Goal: Task Accomplishment & Management: Manage account settings

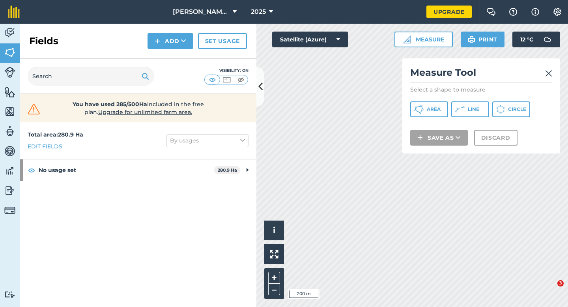
click at [426, 107] on button "Area" at bounding box center [429, 109] width 38 height 16
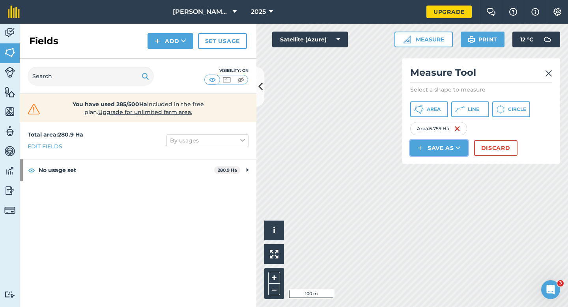
click at [436, 150] on button "Save as" at bounding box center [439, 148] width 58 height 16
click at [436, 150] on button "Save as Field Feature Note" at bounding box center [439, 148] width 58 height 16
click at [436, 155] on button "Save as" at bounding box center [439, 148] width 58 height 16
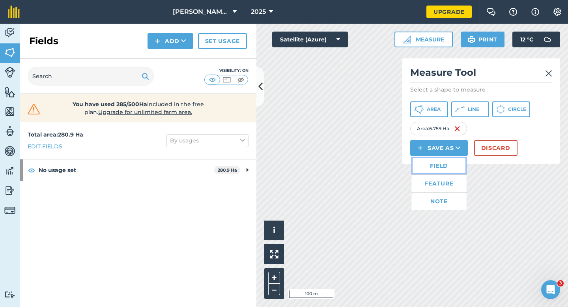
click at [436, 163] on link "Field" at bounding box center [438, 165] width 55 height 17
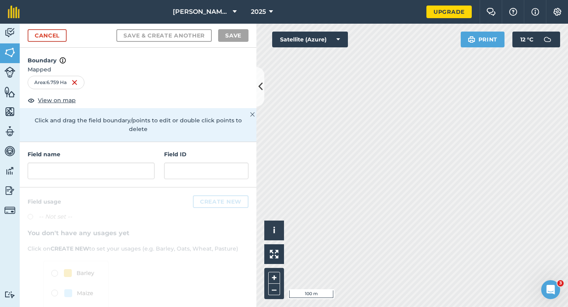
click at [144, 151] on div "Field name" at bounding box center [91, 164] width 127 height 29
click at [144, 162] on input "text" at bounding box center [91, 170] width 127 height 17
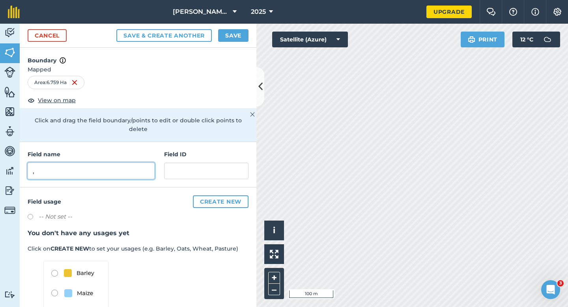
type input ","
click at [226, 34] on button "Save" at bounding box center [233, 35] width 30 height 13
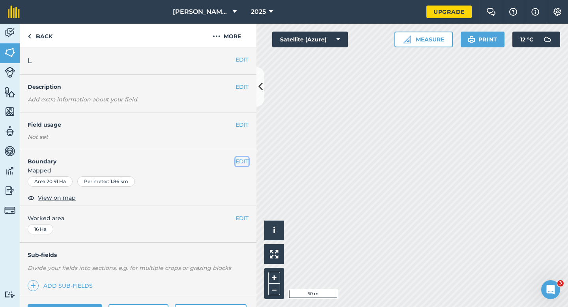
click at [244, 164] on button "EDIT" at bounding box center [241, 161] width 13 height 9
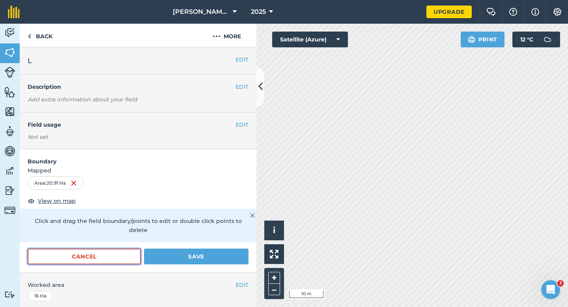
click at [120, 253] on button "Cancel" at bounding box center [84, 256] width 113 height 16
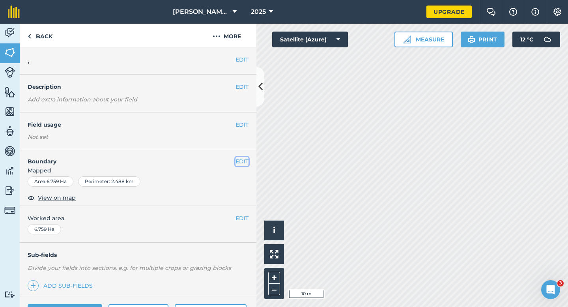
click at [242, 165] on button "EDIT" at bounding box center [241, 161] width 13 height 9
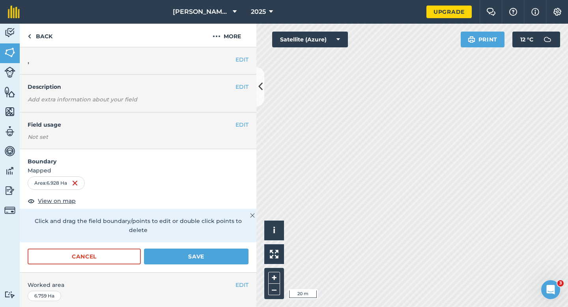
click at [283, 0] on html "[PERSON_NAME] & Sons Farming 2025 Upgrade Farm Chat Help Info Settings Map prin…" at bounding box center [284, 153] width 568 height 307
click at [237, 248] on button "Save" at bounding box center [196, 256] width 104 height 16
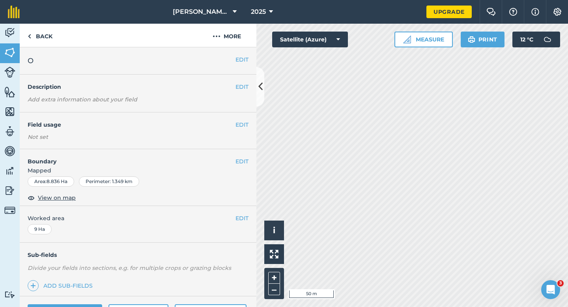
click at [249, 164] on div "EDIT Boundary Mapped Area : 8.836 Ha Perimeter : 1.349 km View on map" at bounding box center [138, 177] width 237 height 57
click at [245, 159] on button "EDIT" at bounding box center [241, 161] width 13 height 9
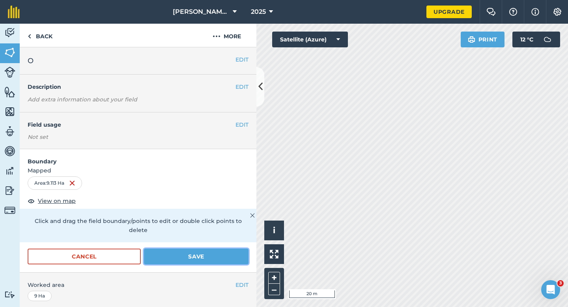
click at [205, 248] on button "Save" at bounding box center [196, 256] width 104 height 16
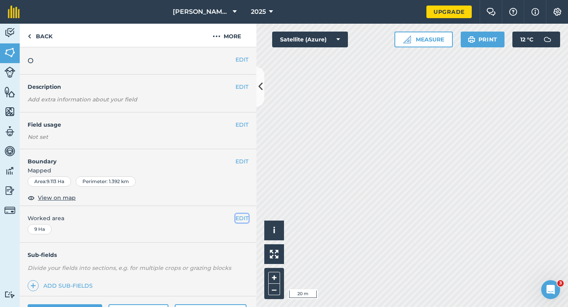
click at [243, 219] on button "EDIT" at bounding box center [241, 218] width 13 height 9
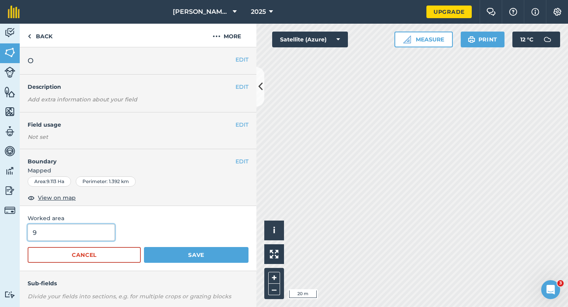
click at [74, 239] on input "9" at bounding box center [71, 232] width 87 height 17
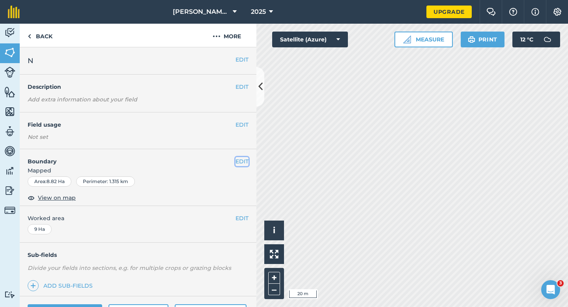
click at [236, 163] on button "EDIT" at bounding box center [241, 161] width 13 height 9
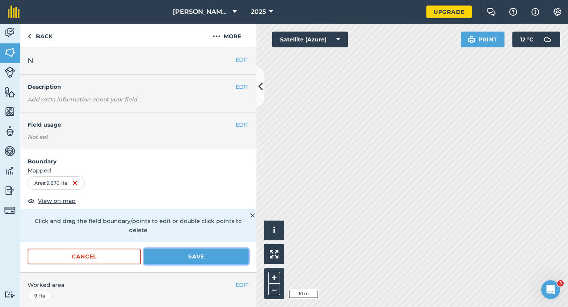
click at [212, 249] on button "Save" at bounding box center [196, 256] width 104 height 16
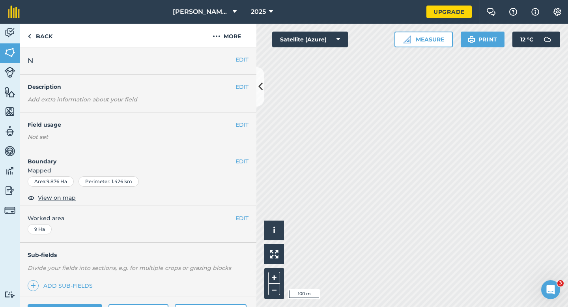
click at [235, 212] on div "EDIT Worked area 9 Ha" at bounding box center [138, 224] width 237 height 37
click at [239, 213] on div "EDIT Worked area 9 Ha" at bounding box center [138, 224] width 237 height 37
click at [239, 216] on button "EDIT" at bounding box center [241, 218] width 13 height 9
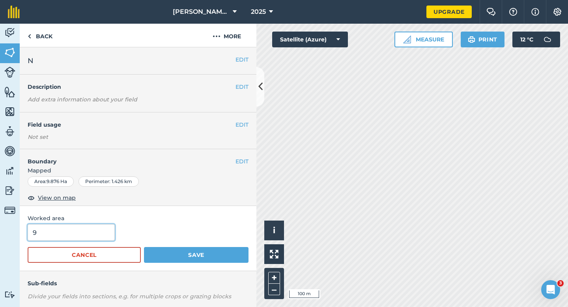
click at [83, 233] on input "9" at bounding box center [71, 232] width 87 height 17
type input "10"
click at [144, 247] on button "Save" at bounding box center [196, 255] width 104 height 16
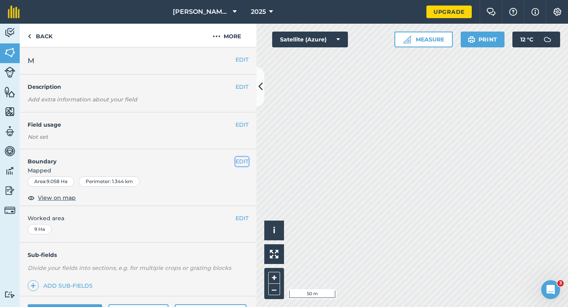
click at [244, 163] on button "EDIT" at bounding box center [241, 161] width 13 height 9
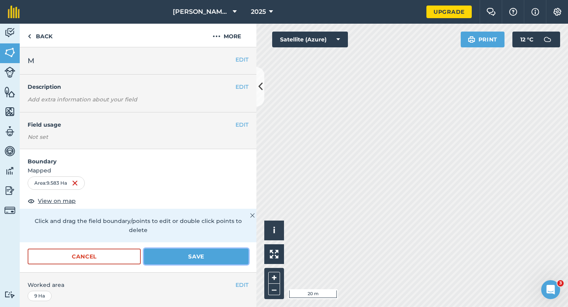
click at [224, 248] on button "Save" at bounding box center [196, 256] width 104 height 16
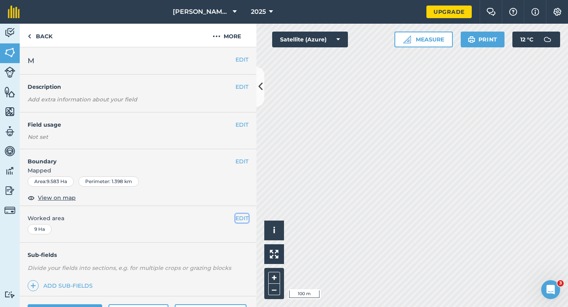
click at [246, 216] on button "EDIT" at bounding box center [241, 218] width 13 height 9
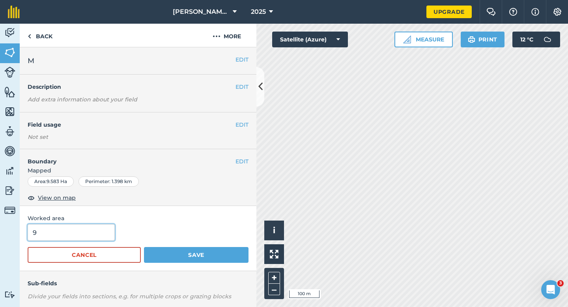
click at [86, 238] on input "9" at bounding box center [71, 232] width 87 height 17
type input "9.5"
click at [144, 247] on button "Save" at bounding box center [196, 255] width 104 height 16
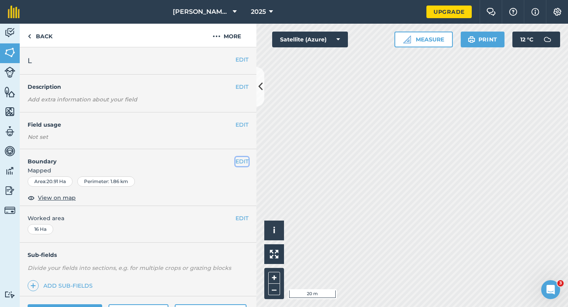
click at [239, 160] on button "EDIT" at bounding box center [241, 161] width 13 height 9
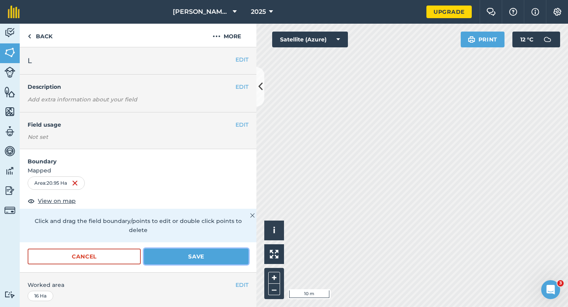
click at [219, 248] on button "Save" at bounding box center [196, 256] width 104 height 16
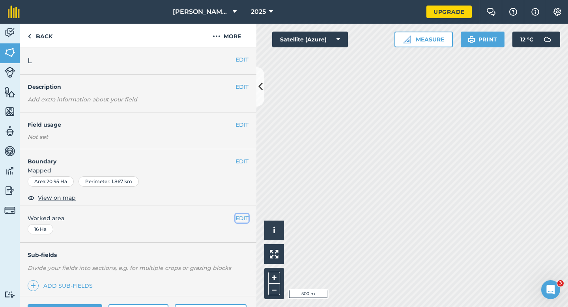
click at [242, 216] on button "EDIT" at bounding box center [241, 218] width 13 height 9
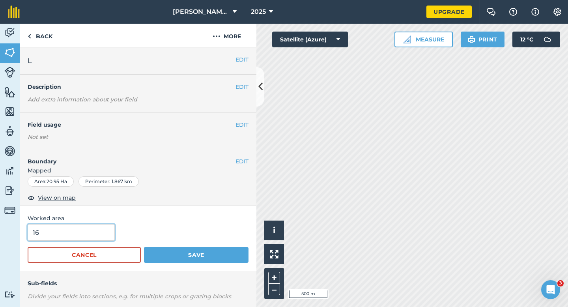
click at [97, 229] on input "16" at bounding box center [71, 232] width 87 height 17
type input "19"
click at [144, 247] on button "Save" at bounding box center [196, 255] width 104 height 16
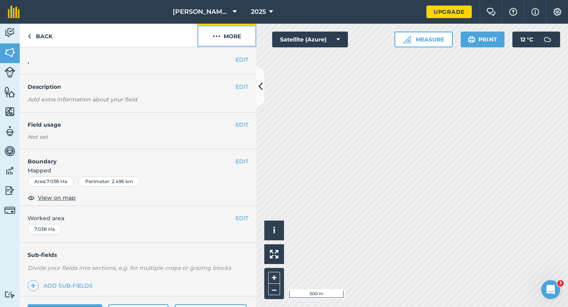
click at [229, 39] on button "More" at bounding box center [226, 35] width 59 height 23
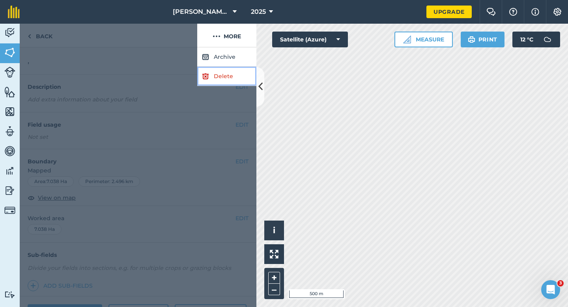
click at [229, 77] on link "Delete" at bounding box center [226, 76] width 59 height 19
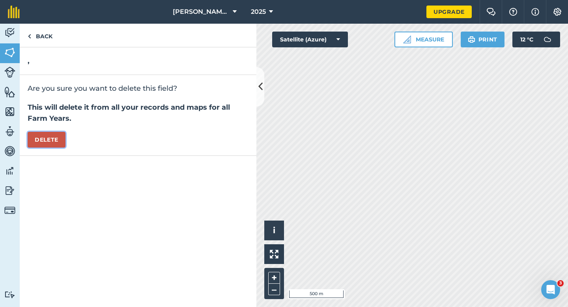
click at [61, 137] on button "Delete" at bounding box center [47, 140] width 38 height 16
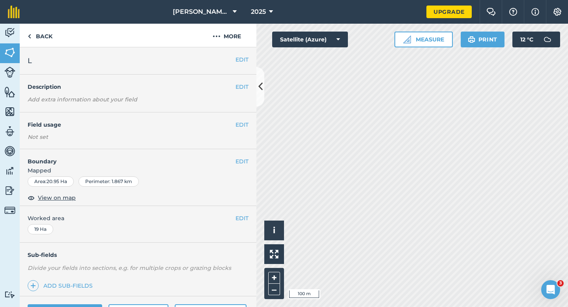
click at [246, 166] on span "Mapped" at bounding box center [138, 170] width 237 height 9
click at [239, 162] on button "EDIT" at bounding box center [241, 161] width 13 height 9
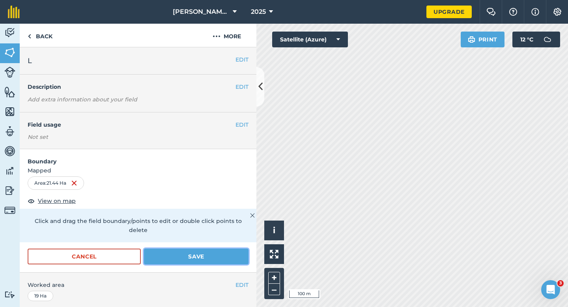
click at [220, 248] on button "Save" at bounding box center [196, 256] width 104 height 16
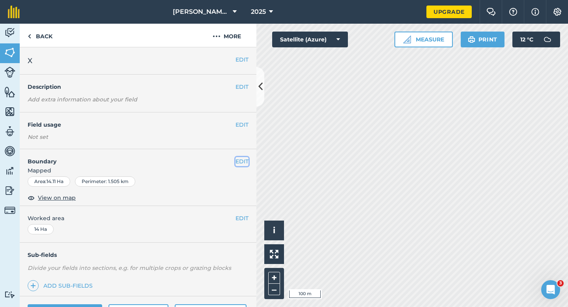
click at [246, 163] on button "EDIT" at bounding box center [241, 161] width 13 height 9
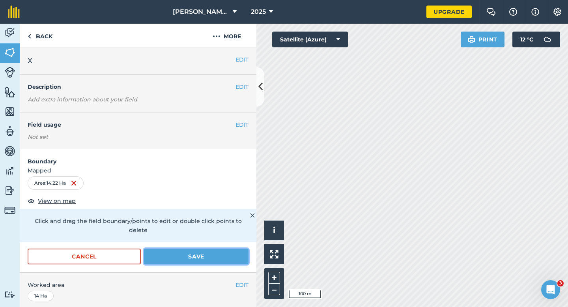
click at [211, 252] on button "Save" at bounding box center [196, 256] width 104 height 16
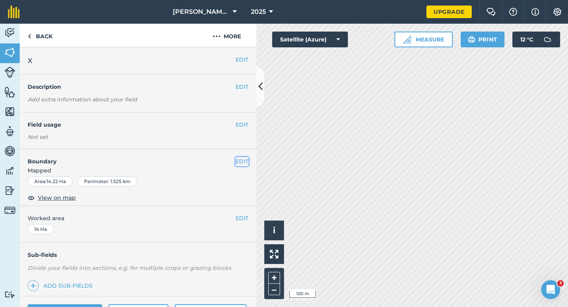
click at [239, 162] on button "EDIT" at bounding box center [241, 161] width 13 height 9
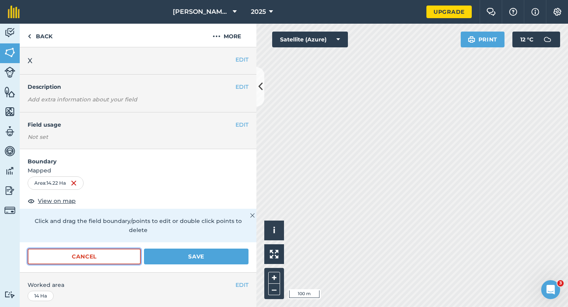
click at [107, 248] on button "Cancel" at bounding box center [84, 256] width 113 height 16
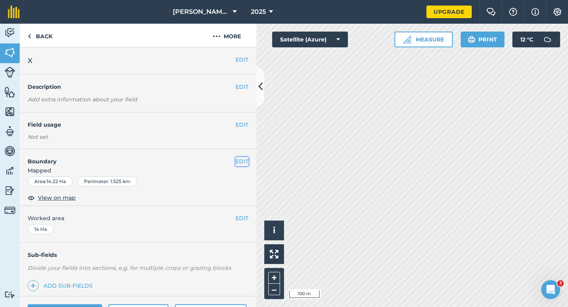
click at [242, 159] on button "EDIT" at bounding box center [241, 161] width 13 height 9
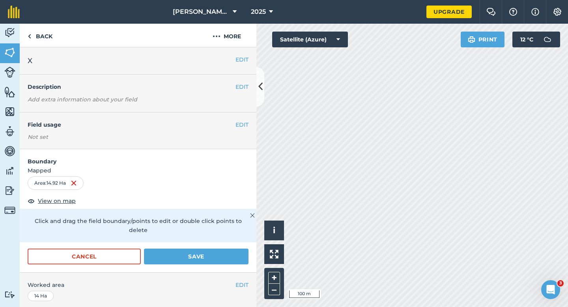
click at [221, 257] on div "Cancel Save" at bounding box center [138, 260] width 237 height 24
click at [221, 248] on button "Save" at bounding box center [196, 256] width 104 height 16
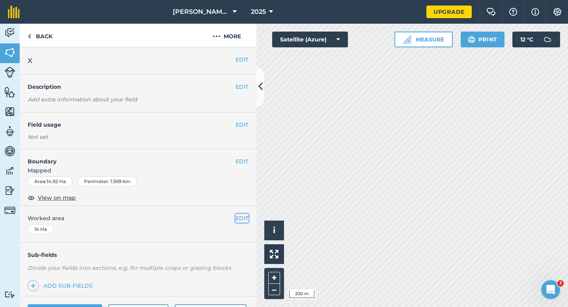
click at [242, 215] on button "EDIT" at bounding box center [241, 218] width 13 height 9
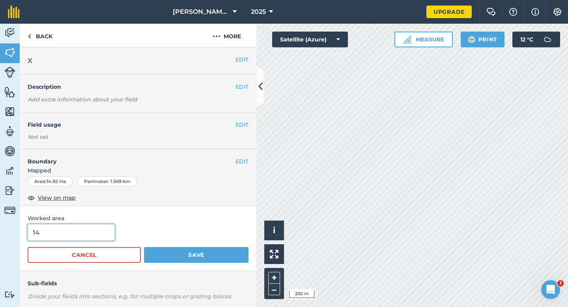
type input "15"
click at [73, 234] on input "15" at bounding box center [71, 232] width 87 height 17
click at [144, 247] on button "Save" at bounding box center [196, 255] width 104 height 16
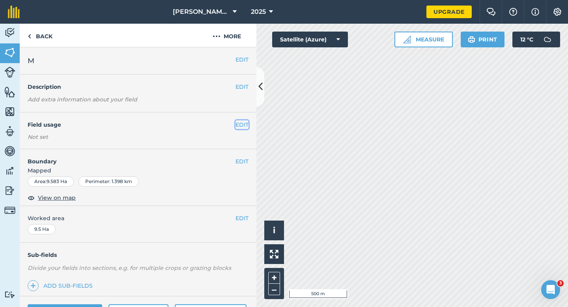
click at [239, 124] on button "EDIT" at bounding box center [241, 124] width 13 height 9
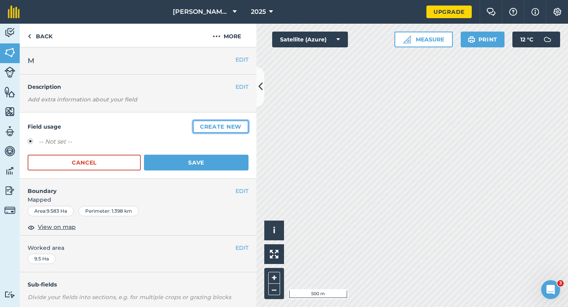
click at [239, 124] on button "Create new" at bounding box center [221, 126] width 56 height 13
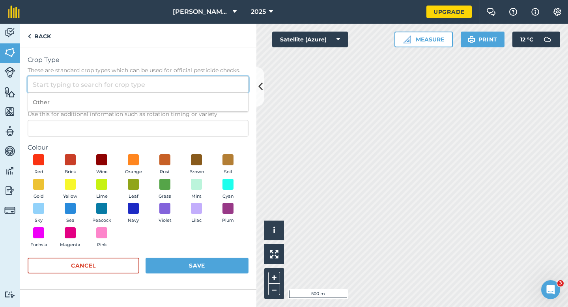
click at [216, 90] on input "Crop Type These are standard crop types which can be used for official pesticid…" at bounding box center [138, 84] width 221 height 17
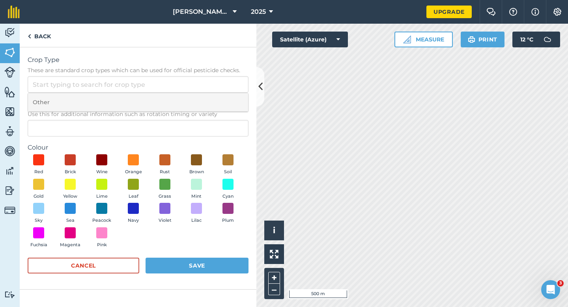
click at [216, 96] on li "Other" at bounding box center [138, 102] width 220 height 19
type input "Other"
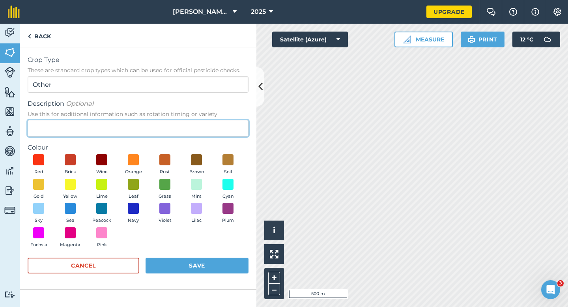
click at [216, 120] on input "Description Optional Use this for additional information such as rotation timin…" at bounding box center [138, 128] width 221 height 17
type input "Radish Seed"
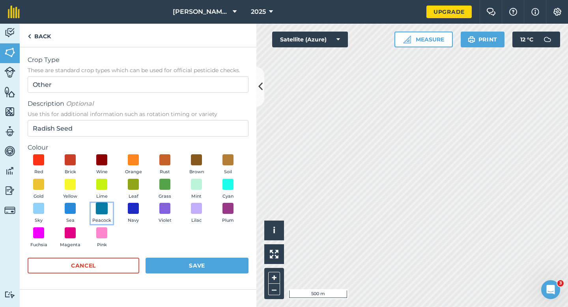
click at [97, 207] on span at bounding box center [102, 208] width 12 height 12
click at [190, 272] on button "Save" at bounding box center [196, 265] width 103 height 16
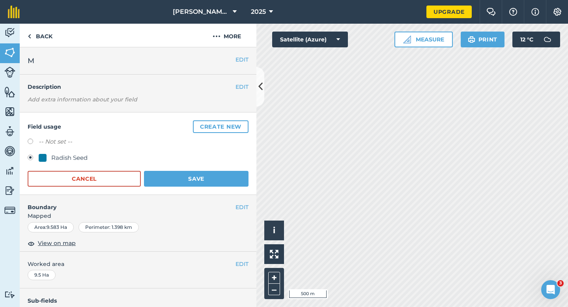
click at [202, 189] on div "Field usage Create new -- Not set -- Radish Seed Cancel Save" at bounding box center [138, 153] width 237 height 82
click at [225, 181] on button "Save" at bounding box center [196, 179] width 104 height 16
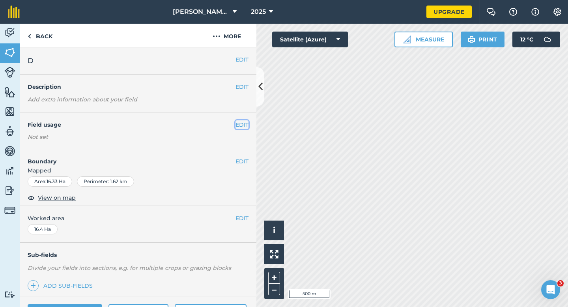
click at [242, 122] on button "EDIT" at bounding box center [241, 124] width 13 height 9
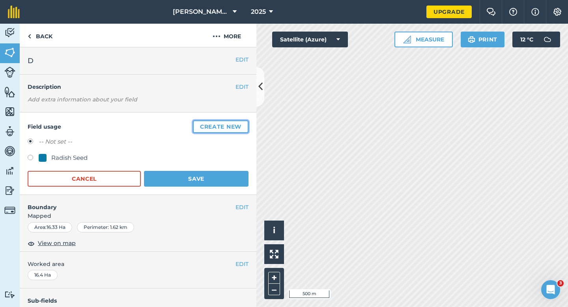
click at [242, 122] on button "Create new" at bounding box center [221, 126] width 56 height 13
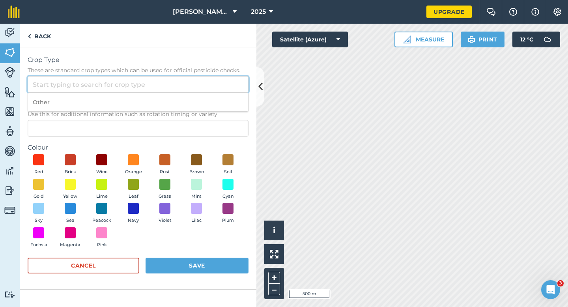
click at [196, 87] on input "Crop Type These are standard crop types which can be used for official pesticid…" at bounding box center [138, 84] width 221 height 17
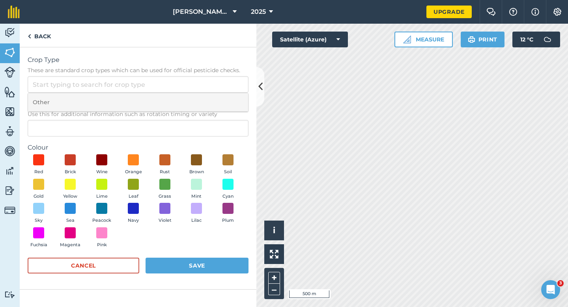
click at [196, 101] on li "Other" at bounding box center [138, 102] width 220 height 19
type input "Other"
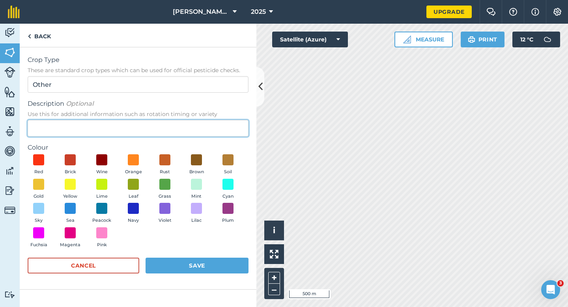
click at [196, 123] on input "Description Optional Use this for additional information such as rotation timin…" at bounding box center [138, 128] width 221 height 17
type input "Watties Peas"
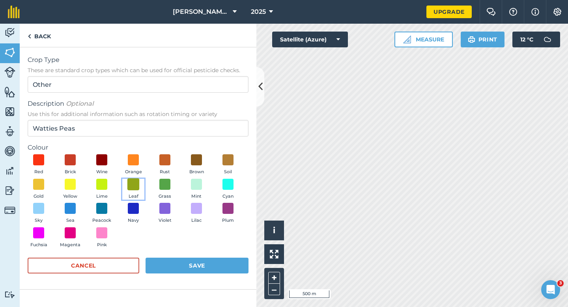
click at [136, 185] on span at bounding box center [133, 184] width 12 height 12
click at [196, 264] on button "Save" at bounding box center [196, 265] width 103 height 16
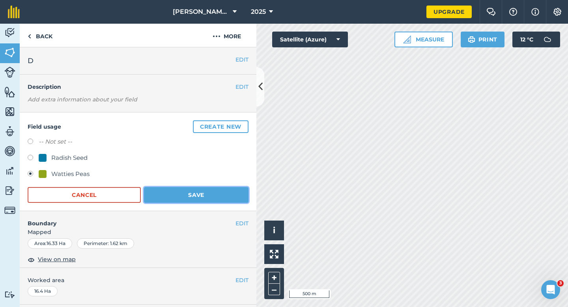
click at [205, 192] on button "Save" at bounding box center [196, 195] width 104 height 16
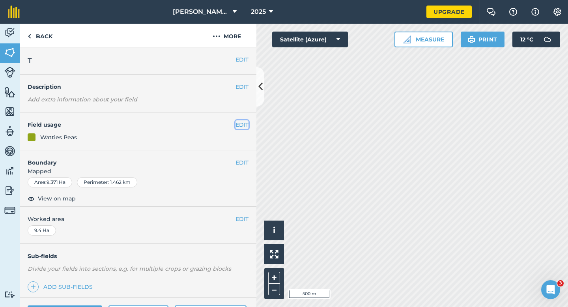
click at [244, 121] on button "EDIT" at bounding box center [241, 124] width 13 height 9
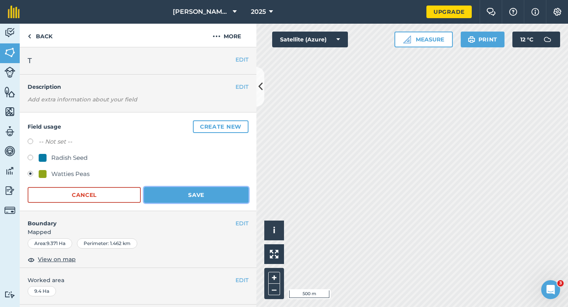
click at [175, 192] on button "Save" at bounding box center [196, 195] width 104 height 16
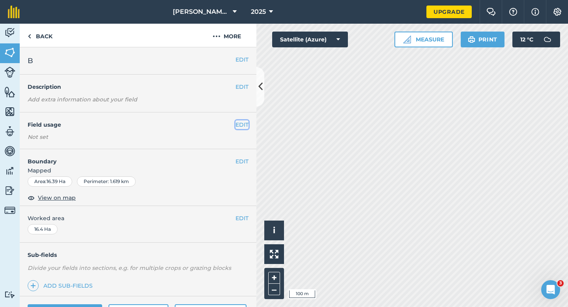
click at [240, 127] on button "EDIT" at bounding box center [241, 124] width 13 height 9
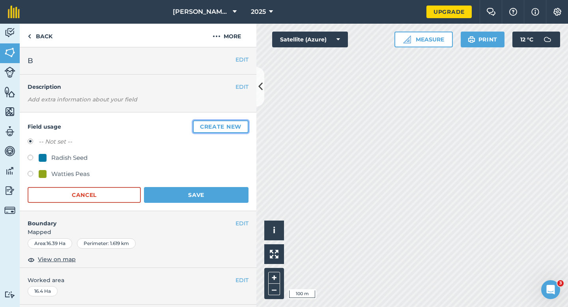
click at [240, 127] on button "Create new" at bounding box center [221, 126] width 56 height 13
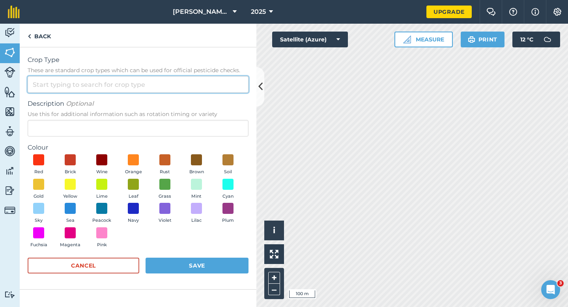
click at [223, 83] on input "Crop Type These are standard crop types which can be used for official pesticid…" at bounding box center [138, 84] width 221 height 17
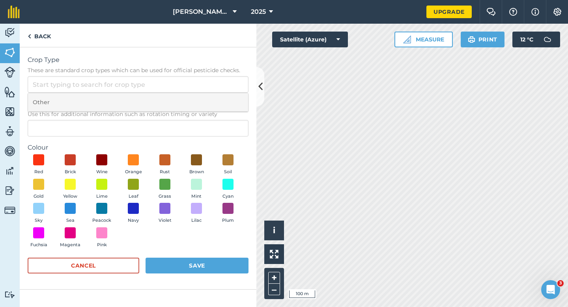
click at [223, 97] on li "Other" at bounding box center [138, 102] width 220 height 19
type input "Other"
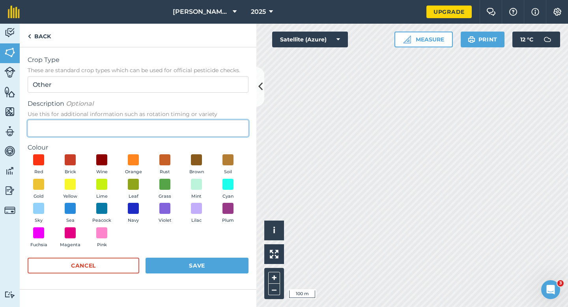
click at [220, 123] on input "Description Optional Use this for additional information such as rotation timin…" at bounding box center [138, 128] width 221 height 17
type input "Wheat"
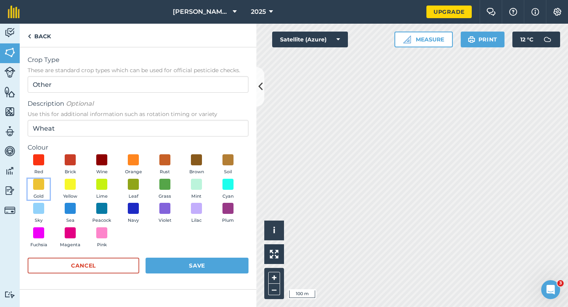
click at [47, 186] on button "Gold" at bounding box center [39, 189] width 22 height 21
click at [206, 263] on button "Save" at bounding box center [196, 265] width 103 height 16
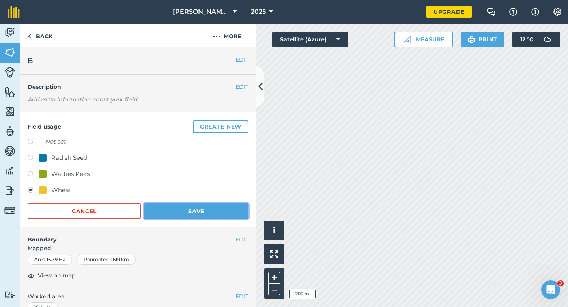
click at [203, 213] on button "Save" at bounding box center [196, 211] width 104 height 16
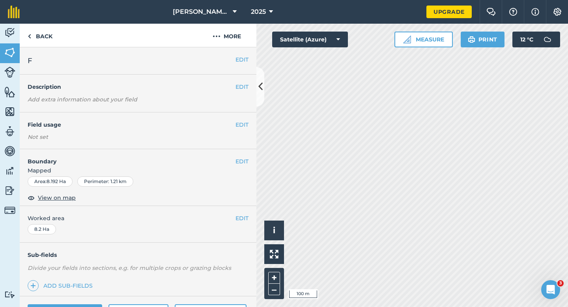
click at [241, 118] on div "EDIT Field usage Not set" at bounding box center [138, 130] width 237 height 37
click at [241, 123] on button "EDIT" at bounding box center [241, 124] width 13 height 9
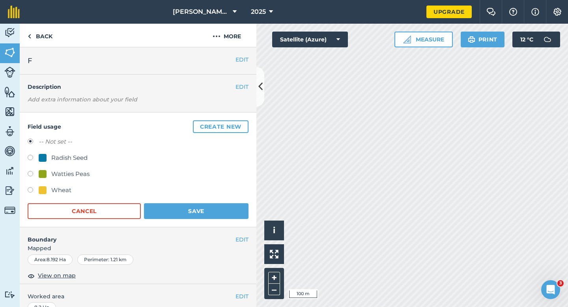
click at [56, 194] on div "Wheat" at bounding box center [61, 189] width 20 height 9
radio input "true"
radio input "false"
click at [179, 212] on button "Save" at bounding box center [196, 211] width 104 height 16
